Goal: Task Accomplishment & Management: Use online tool/utility

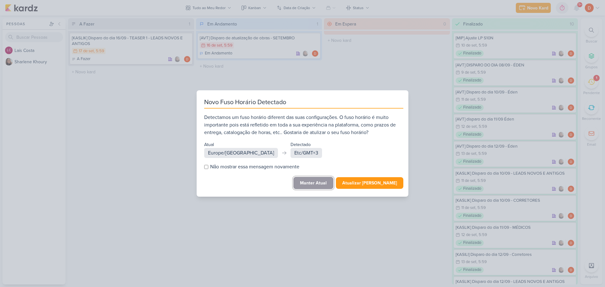
click at [309, 185] on button "Manter Atual" at bounding box center [313, 183] width 40 height 12
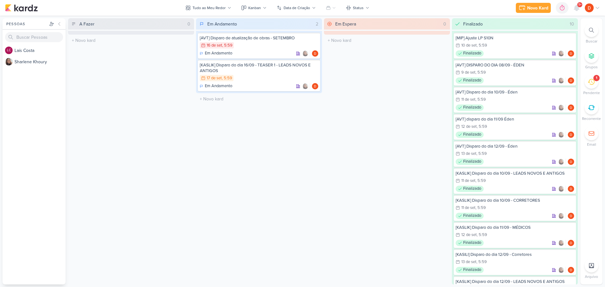
click at [591, 81] on icon at bounding box center [590, 82] width 7 height 6
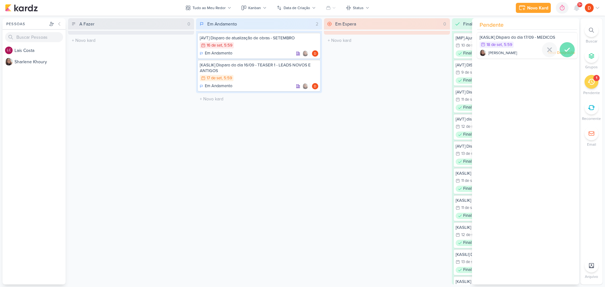
click at [567, 48] on icon at bounding box center [567, 49] width 4 height 3
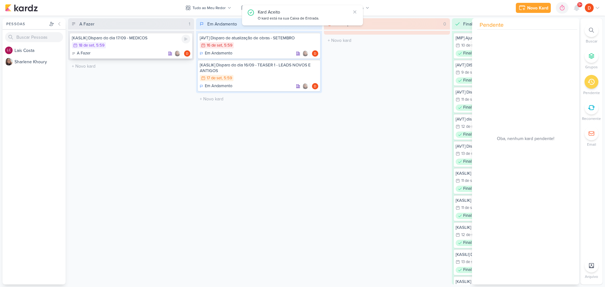
click at [135, 53] on div "A Fazer" at bounding box center [131, 53] width 118 height 6
click at [135, 53] on div at bounding box center [302, 143] width 605 height 287
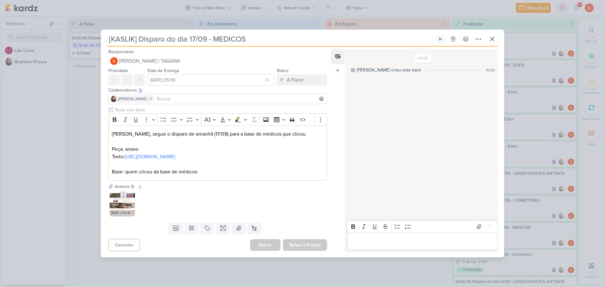
click at [121, 199] on button at bounding box center [123, 195] width 6 height 6
drag, startPoint x: 175, startPoint y: 155, endPoint x: 126, endPoint y: 152, distance: 48.9
click at [126, 153] on p "Texto: [URL][DOMAIN_NAME]" at bounding box center [218, 157] width 212 height 8
copy link "[URL][DOMAIN_NAME]"
